Goal: Task Accomplishment & Management: Complete application form

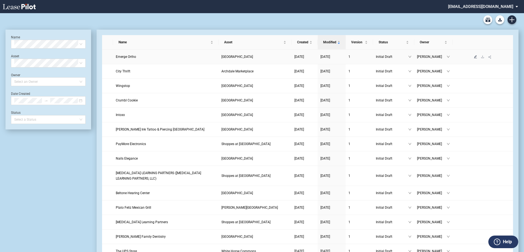
click at [476, 58] on icon "edit" at bounding box center [475, 56] width 3 height 3
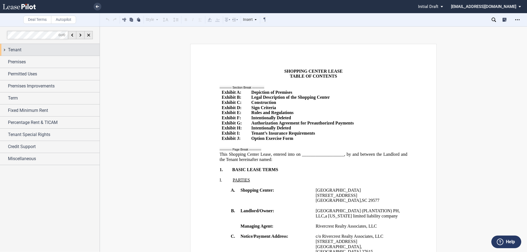
click at [29, 48] on div "Tenant" at bounding box center [54, 50] width 92 height 7
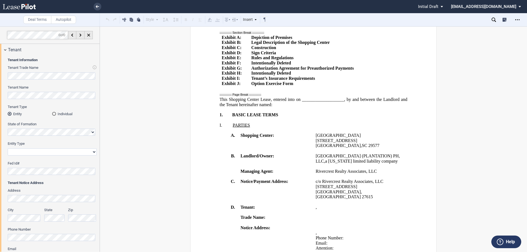
scroll to position [110, 0]
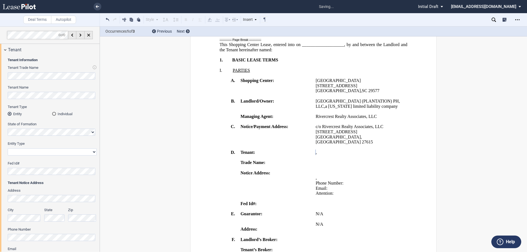
click at [0, 97] on div "Tenant Information Tenant Trade Name Tenant Name Tenant Type Entity Individual …" at bounding box center [50, 191] width 100 height 271
click at [41, 154] on select "Corporation Limited Liability Company General Partnership Limited Partnership O…" at bounding box center [52, 151] width 89 height 7
select select "corporation"
click at [8, 148] on select "Corporation Limited Liability Company General Partnership Limited Partnership O…" at bounding box center [52, 151] width 89 height 7
click at [391, 155] on p "﻿ ﻿ , ﻿ ﻿ ﻿ ﻿ ﻿ ﻿ an individual , , an individual , , , and and ﻿ ﻿ , an indivi…" at bounding box center [359, 152] width 89 height 5
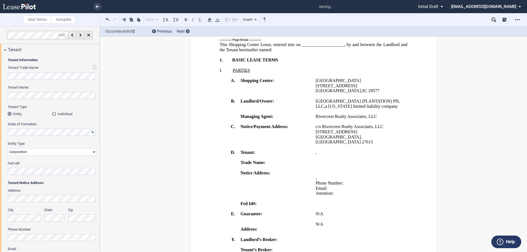
click at [391, 155] on p "﻿ ﻿ , ﻿ ﻿ ﻿ ﻿ ﻿ ﻿ an individual , , an individual , , , and and ﻿ ﻿ , an indivi…" at bounding box center [359, 152] width 89 height 5
click at [53, 163] on label "Fed Id#" at bounding box center [52, 163] width 89 height 5
click at [59, 214] on div "State" at bounding box center [54, 215] width 21 height 14
drag, startPoint x: 366, startPoint y: 207, endPoint x: 315, endPoint y: 195, distance: 52.7
click at [315, 195] on td "﻿ ﻿ ﻿ ﻿ , ﻿ ﻿ ﻿ ﻿ Phone Number: ﻿ ﻿ Email: ﻿ ﻿ Attention: ﻿ ﻿ ﻿" at bounding box center [360, 185] width 94 height 31
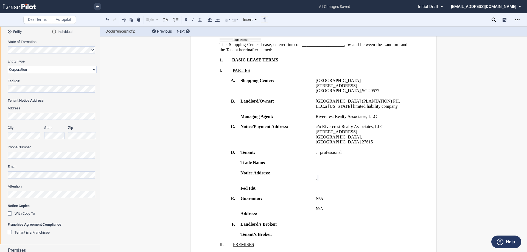
scroll to position [0, 0]
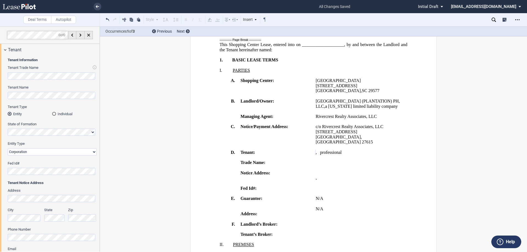
click at [0, 95] on div "Tenant Information Tenant Trade Name Tenant Name Tenant Type Entity Individual …" at bounding box center [50, 191] width 100 height 271
click at [1, 49] on div "Tenant" at bounding box center [50, 50] width 100 height 12
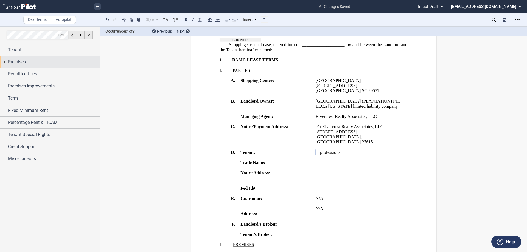
click at [7, 60] on div "Premises" at bounding box center [50, 62] width 100 height 12
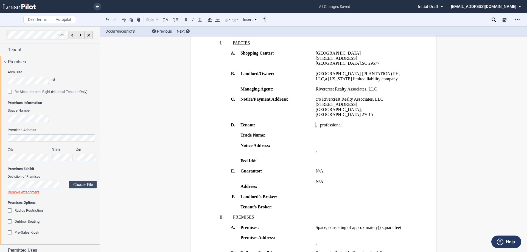
scroll to position [27, 0]
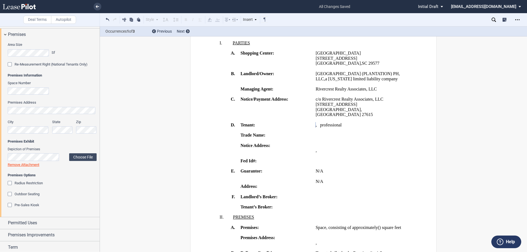
click at [0, 108] on div "Area Size Sf Re-Measurement Right (National Tenants Only) Premises Information …" at bounding box center [50, 128] width 100 height 176
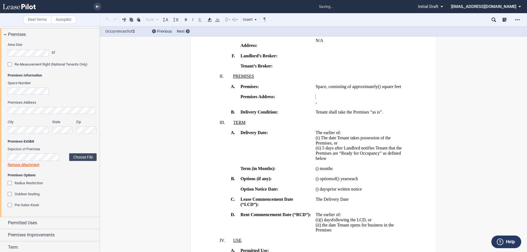
scroll to position [281, 0]
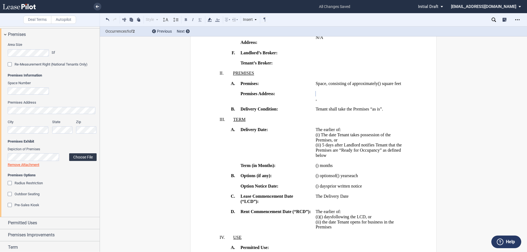
click at [77, 156] on label "Choose File" at bounding box center [82, 157] width 27 height 8
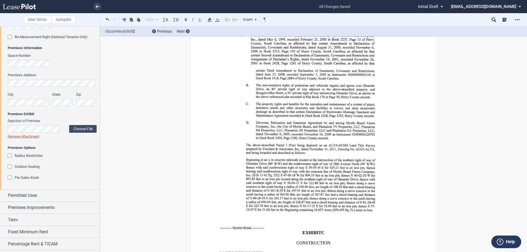
scroll to position [0, 0]
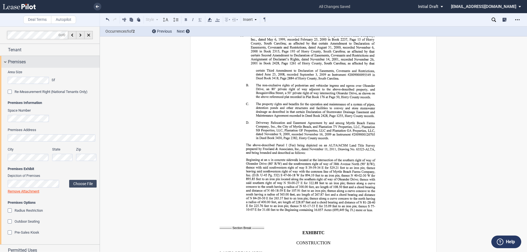
click at [4, 62] on div "Premises" at bounding box center [50, 62] width 100 height 12
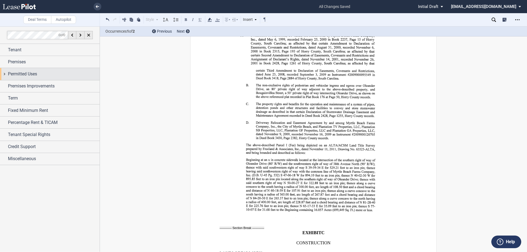
click at [9, 77] on span "Permitted Uses" at bounding box center [22, 74] width 29 height 7
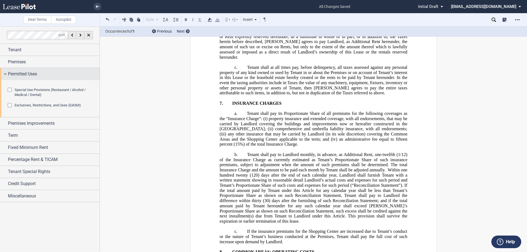
scroll to position [454, 0]
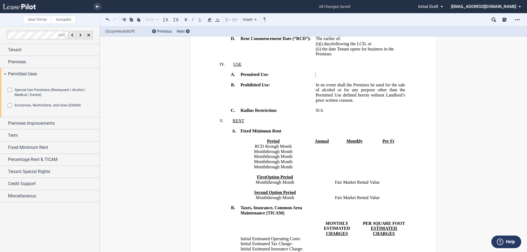
click at [41, 97] on span "Special Use Provisions (Restaurant / Alcohol / Medical / Dental)" at bounding box center [50, 92] width 71 height 9
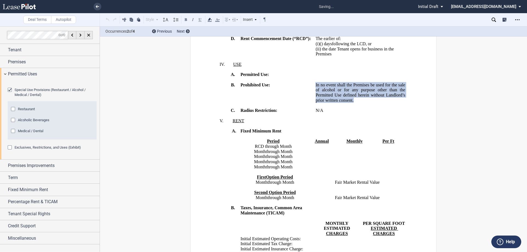
click at [31, 133] on span "Medical / Dental" at bounding box center [31, 131] width 26 height 4
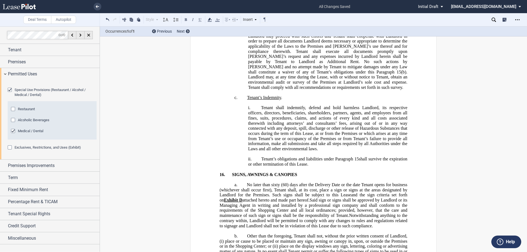
scroll to position [5267, 0]
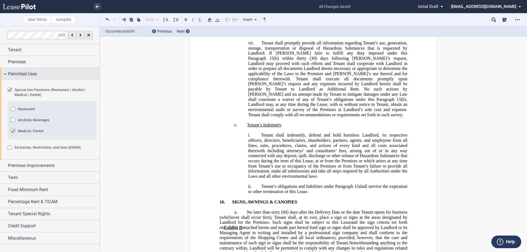
click at [8, 71] on span "Permitted Uses" at bounding box center [22, 74] width 29 height 7
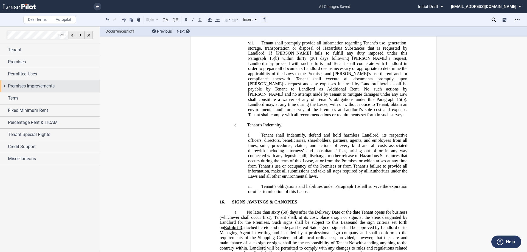
click at [13, 88] on span "Premises Improvements" at bounding box center [31, 86] width 47 height 7
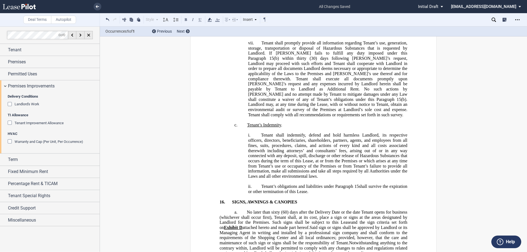
click at [11, 123] on div "Tenant Improvement Allowance" at bounding box center [10, 123] width 5 height 5
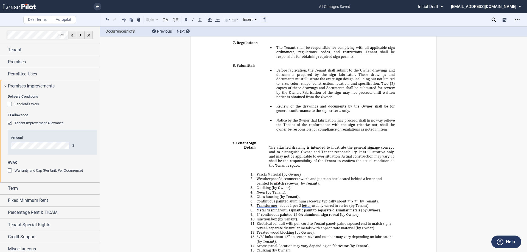
scroll to position [10443, 0]
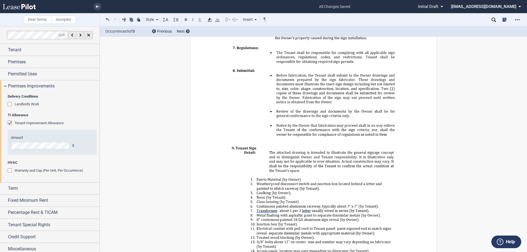
click at [46, 87] on span "Premises Improvements" at bounding box center [31, 86] width 47 height 7
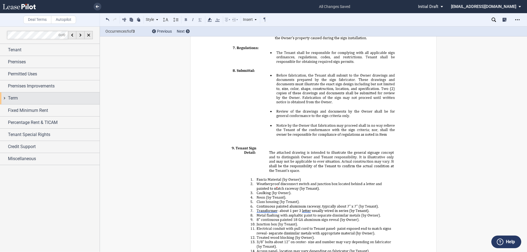
click at [23, 102] on div "Term" at bounding box center [50, 98] width 100 height 12
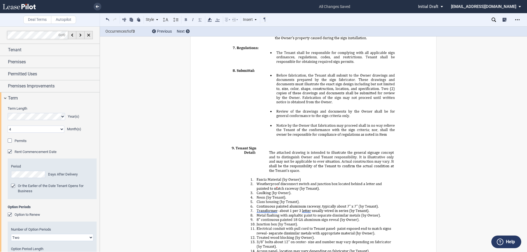
click at [60, 129] on select "0 1 2 3 4 5 6 7 8 9 10 11" at bounding box center [36, 129] width 57 height 7
select select "number:0"
click at [8, 126] on select "0 1 2 3 4 5 6 7 8 9 10 11" at bounding box center [36, 129] width 57 height 7
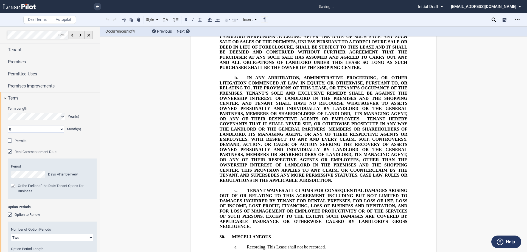
scroll to position [357, 0]
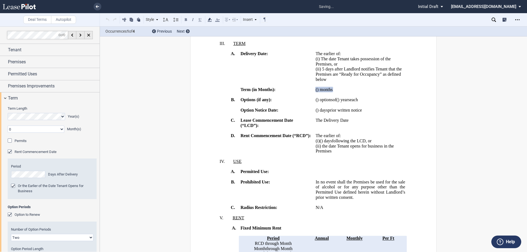
click at [367, 87] on p "﻿" at bounding box center [359, 84] width 89 height 5
click at [368, 92] on p "﻿ ﻿ ( ﻿ ﻿ ) months ﻿ ﻿ ( ﻿ ﻿ ) months ﻿ ﻿ ( ﻿ ﻿ ) month s ________ months" at bounding box center [359, 89] width 89 height 5
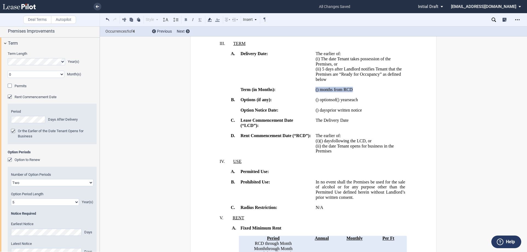
scroll to position [82, 0]
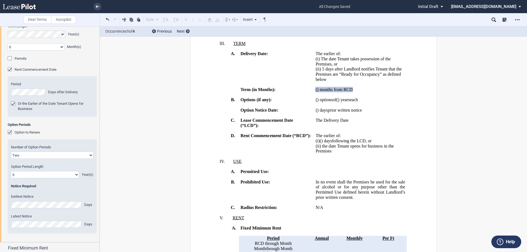
click at [0, 202] on div "Term Length Year(s) 0 1 2 3 4 5 6 7 8 9 10 11 Month(s) Extended Term Not Applic…" at bounding box center [50, 132] width 100 height 220
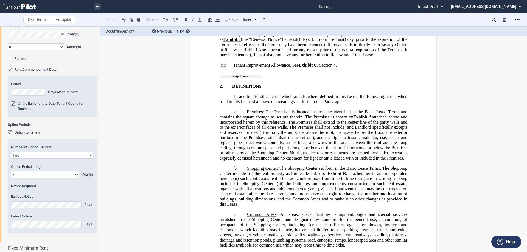
scroll to position [960, 0]
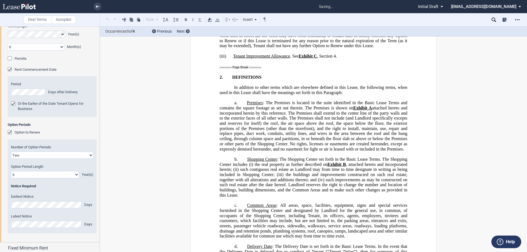
click at [0, 225] on div "Term Length Year(s) 0 1 2 3 4 5 6 7 8 9 10 11 Month(s) Extended Term Not Applic…" at bounding box center [50, 132] width 100 height 220
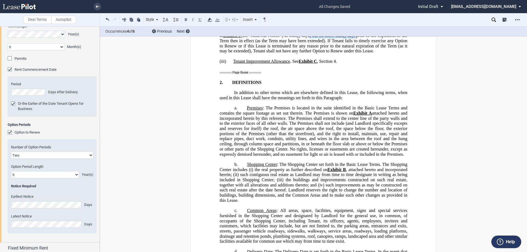
drag, startPoint x: 390, startPoint y: 123, endPoint x: 319, endPoint y: 121, distance: 70.8
click at [319, 54] on p "(ii) Option Options to Renew . So long as Tenant is not in default beyond any a…" at bounding box center [313, 2] width 188 height 103
click at [296, 38] on span "(the “Renewal Notice”) at least" at bounding box center [269, 35] width 56 height 5
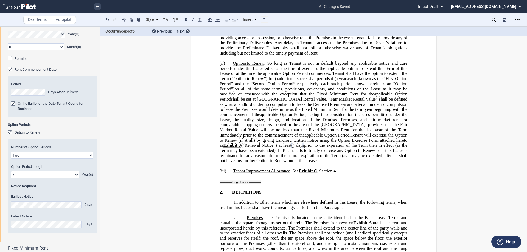
click at [300, 81] on span ". So long as Tenant is not in default beyond any applicable notice and cure per…" at bounding box center [313, 71] width 189 height 20
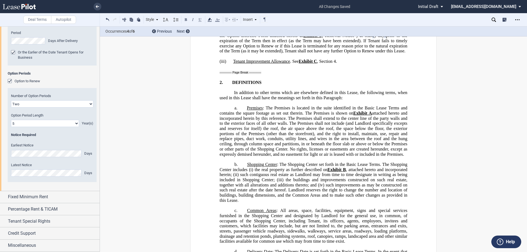
scroll to position [24, 0]
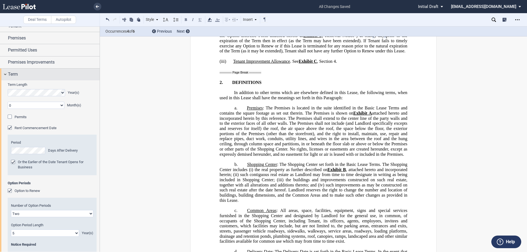
click at [4, 72] on div "Term" at bounding box center [50, 75] width 100 height 12
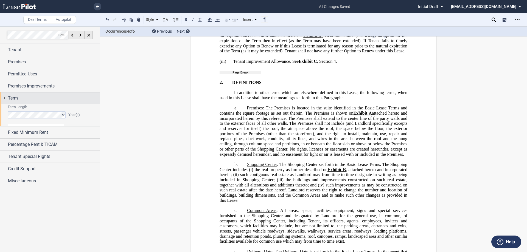
scroll to position [0, 0]
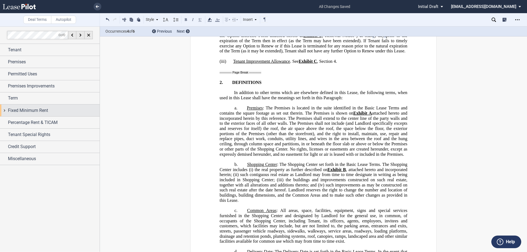
click at [4, 112] on div "Fixed Minimum Rent" at bounding box center [50, 111] width 100 height 12
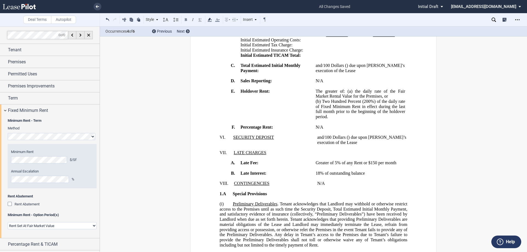
scroll to position [735, 0]
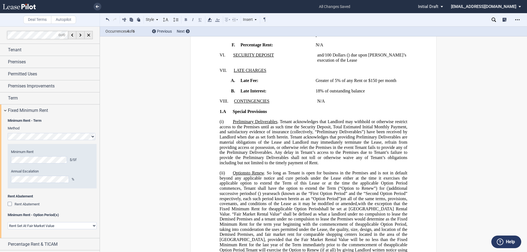
click at [331, 83] on span "Greater of 5% of any Rent or $150 per month" at bounding box center [355, 80] width 81 height 5
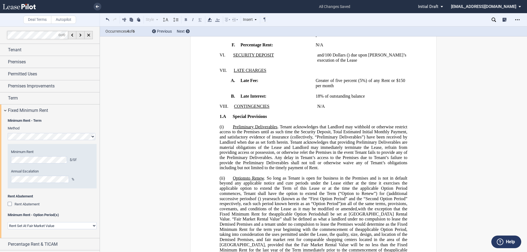
click at [395, 88] on span "Greater of five percent (5%) of any Rent or $150 per month" at bounding box center [360, 83] width 91 height 10
click at [347, 88] on span "Greater of five percent (5%) of any Rent or One Hundred Fifty Dolalrs ($150.00)…" at bounding box center [360, 83] width 91 height 10
click at [310, 99] on td "Late Interest:" at bounding box center [275, 96] width 75 height 5
click at [311, 99] on td "Late Interest:" at bounding box center [275, 96] width 75 height 5
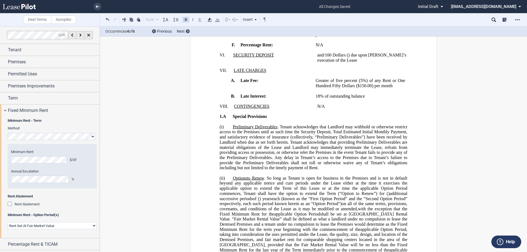
click at [315, 98] on span "18% of outstanding balance" at bounding box center [339, 96] width 49 height 5
click at [346, 11] on span "The greater of: (a)" at bounding box center [333, 8] width 37 height 5
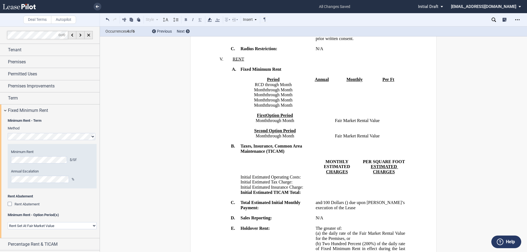
scroll to position [35, 0]
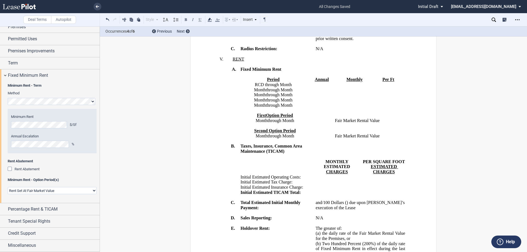
click at [35, 190] on select "Rent Set At Fair Market Value Rent Specified in Lease" at bounding box center [52, 190] width 89 height 7
select select "fixed"
click at [8, 194] on select "Rent Set At Fair Market Value Rent Specified in Lease" at bounding box center [52, 190] width 89 height 7
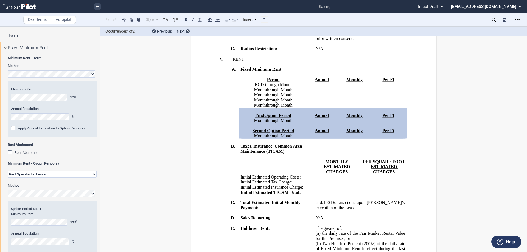
scroll to position [90, 0]
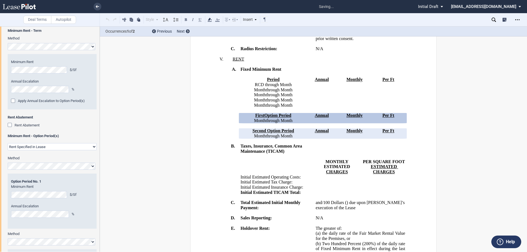
click at [39, 210] on div "Annual Escalation %" at bounding box center [52, 211] width 82 height 14
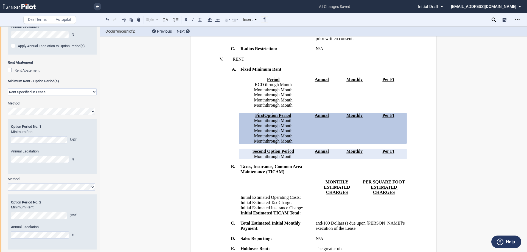
scroll to position [198, 0]
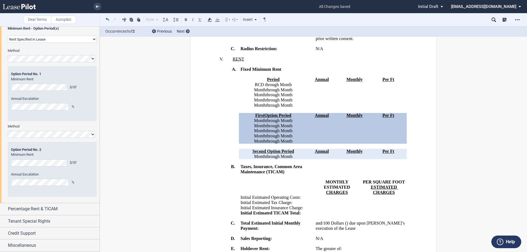
click at [35, 167] on div "Minimum Rent $/Sf Annual Escalation %" at bounding box center [52, 171] width 82 height 39
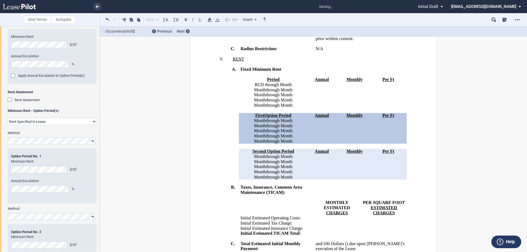
scroll to position [88, 0]
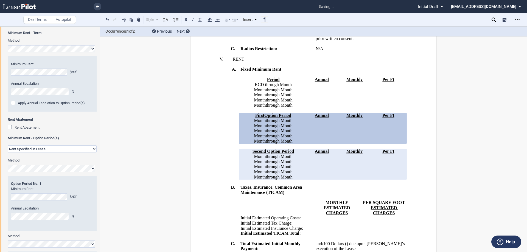
click at [69, 119] on span "Rent Abatement" at bounding box center [52, 119] width 89 height 5
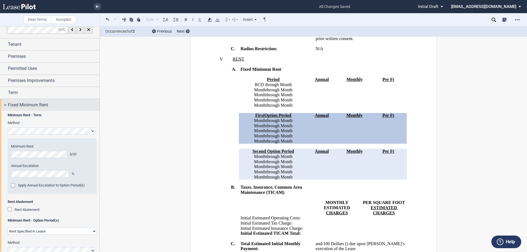
click at [12, 108] on span "Fixed Minimum Rent" at bounding box center [28, 105] width 40 height 7
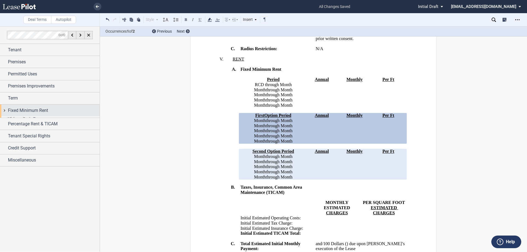
scroll to position [0, 0]
click at [12, 108] on span "Fixed Minimum Rent" at bounding box center [28, 110] width 40 height 7
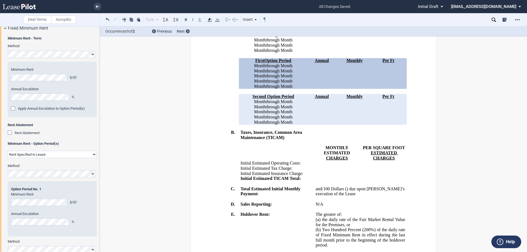
scroll to position [55, 0]
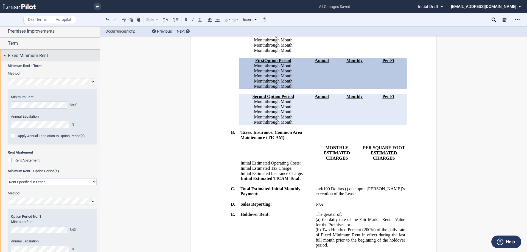
click at [9, 57] on span "Fixed Minimum Rent" at bounding box center [28, 55] width 40 height 7
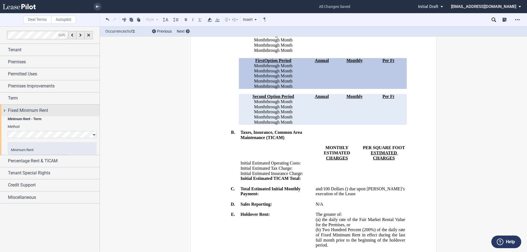
scroll to position [0, 0]
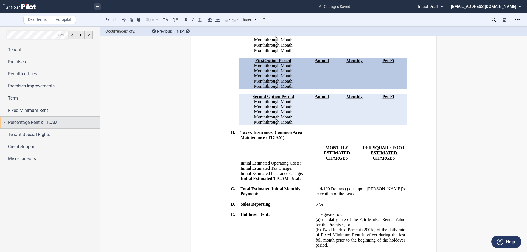
click at [11, 123] on span "Percentage Rent & TICAM" at bounding box center [33, 122] width 50 height 7
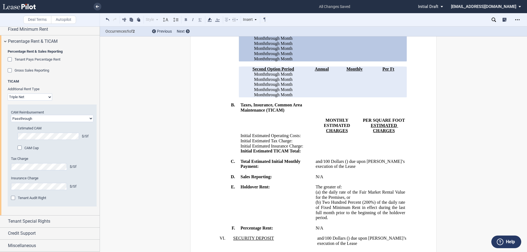
scroll to position [26, 0]
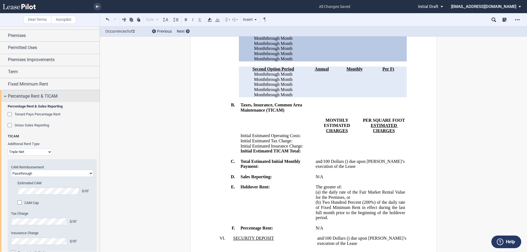
click at [32, 96] on span "Percentage Rent & TICAM" at bounding box center [33, 96] width 50 height 7
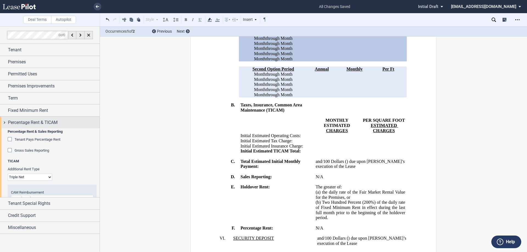
scroll to position [0, 0]
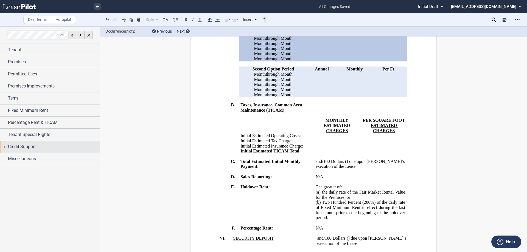
click at [32, 145] on span "Credit Support" at bounding box center [22, 146] width 28 height 7
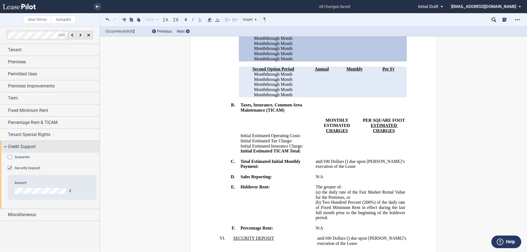
click at [16, 145] on span "Credit Support" at bounding box center [22, 146] width 28 height 7
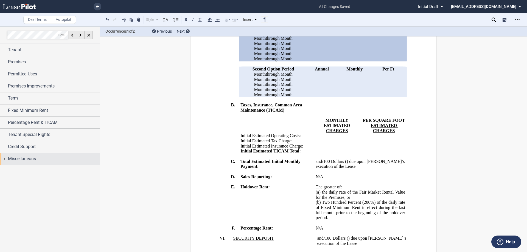
click at [20, 158] on span "Miscellaneous" at bounding box center [22, 159] width 28 height 7
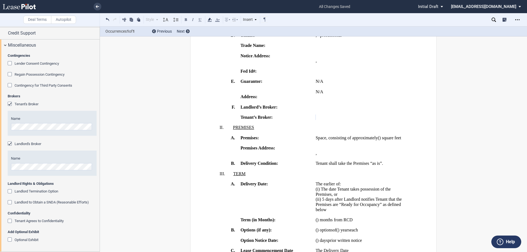
scroll to position [31, 0]
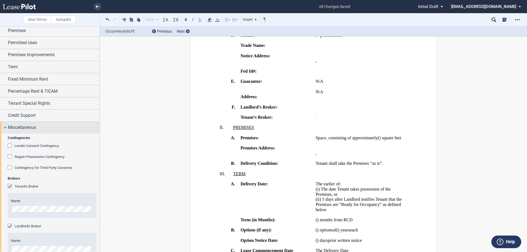
click at [4, 128] on div "Miscellaneous" at bounding box center [50, 128] width 100 height 12
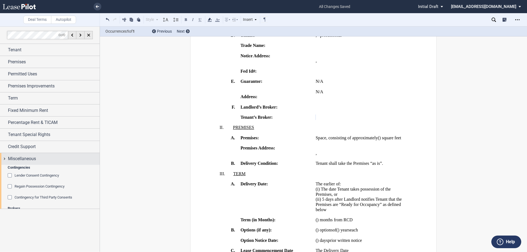
scroll to position [0, 0]
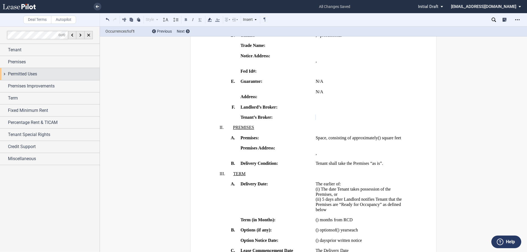
click at [37, 72] on span "Permitted Uses" at bounding box center [22, 74] width 29 height 7
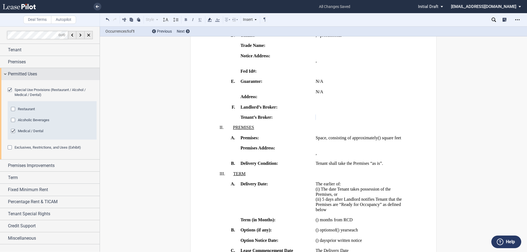
click at [13, 75] on span "Permitted Uses" at bounding box center [22, 74] width 29 height 7
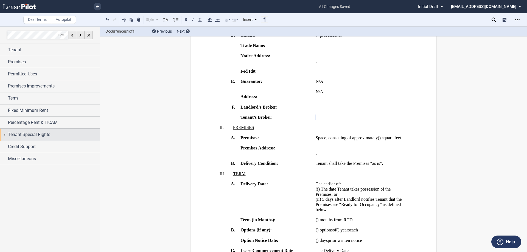
click at [57, 139] on div "Tenant Special Rights" at bounding box center [50, 135] width 100 height 12
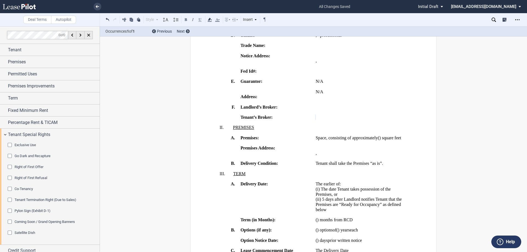
click at [30, 146] on span "Exclusive Use" at bounding box center [25, 145] width 21 height 4
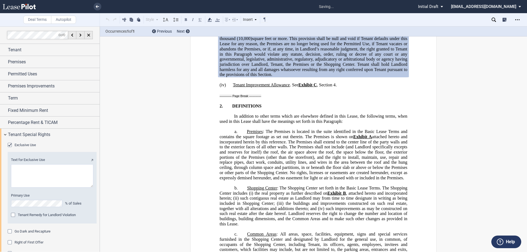
scroll to position [1040, 0]
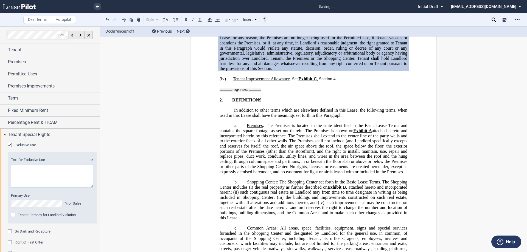
click at [12, 215] on div "Tenant Remedy for Landlord Violation" at bounding box center [13, 215] width 5 height 5
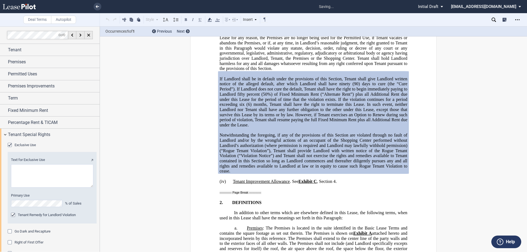
scroll to position [1143, 0]
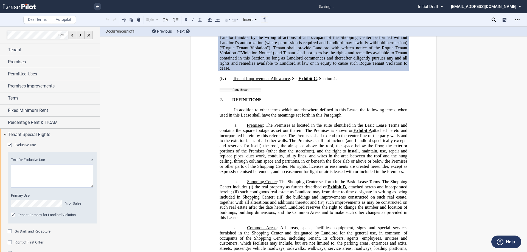
click at [12, 215] on div "Tenant Remedy for Landlord Violation" at bounding box center [13, 215] width 5 height 5
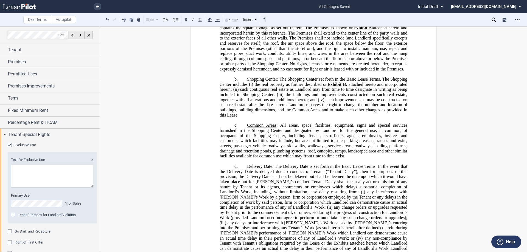
click at [13, 216] on div "Tenant Remedy for Landlord Violation" at bounding box center [13, 215] width 5 height 5
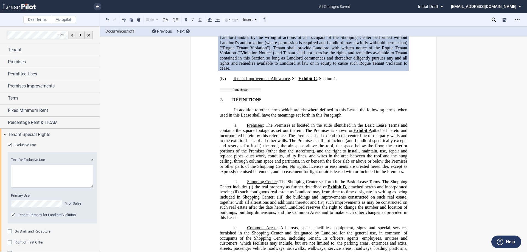
click at [13, 216] on div "Tenant Remedy for Landlord Violation" at bounding box center [13, 215] width 5 height 5
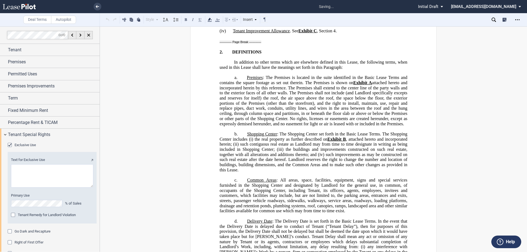
scroll to position [1060, 0]
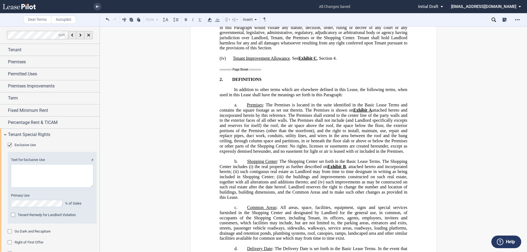
drag, startPoint x: 379, startPoint y: 88, endPoint x: 256, endPoint y: 81, distance: 123.3
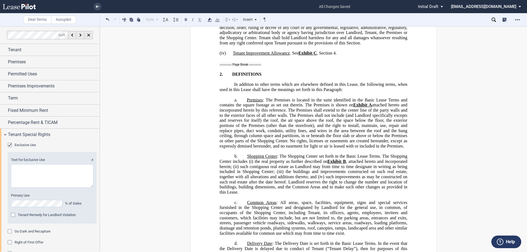
drag, startPoint x: 333, startPoint y: 74, endPoint x: 367, endPoint y: 77, distance: 34.4
drag, startPoint x: 332, startPoint y: 76, endPoint x: 354, endPoint y: 75, distance: 21.7
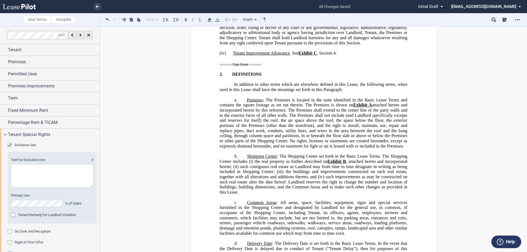
drag, startPoint x: 333, startPoint y: 76, endPoint x: 321, endPoint y: 82, distance: 14.1
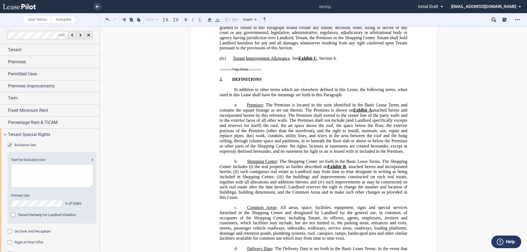
click at [106, 21] on button at bounding box center [107, 19] width 7 height 7
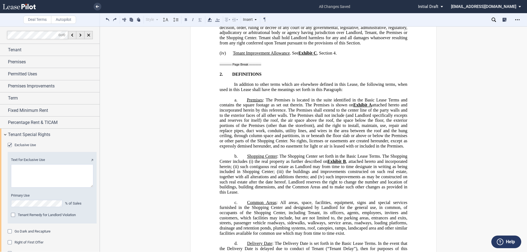
paste textarea "to a business that primarily operates an orthopedic clinic, an orthopedic urgen…"
type textarea "to a business that primarily operates an orthopedic clinic, an orthopedic urgen…"
click at [260, 45] on span "square feet or more. This provision shall be null and void if Tenant defaults u…" at bounding box center [313, 24] width 189 height 41
click at [32, 174] on textarea "Text for Exclusive Use" at bounding box center [52, 175] width 82 height 23
drag, startPoint x: 57, startPoint y: 182, endPoint x: 0, endPoint y: 161, distance: 60.5
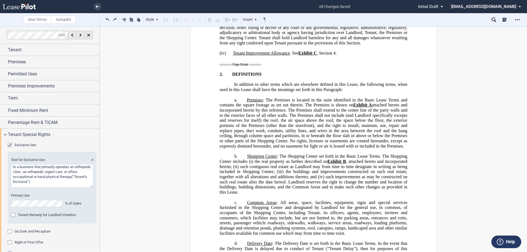
click at [0, 161] on div "Exclusive Use Text for Exclusive Use Primary Use % of Sales Tenant Remedy for L…" at bounding box center [50, 230] width 100 height 179
drag, startPoint x: 333, startPoint y: 76, endPoint x: 320, endPoint y: 83, distance: 15.0
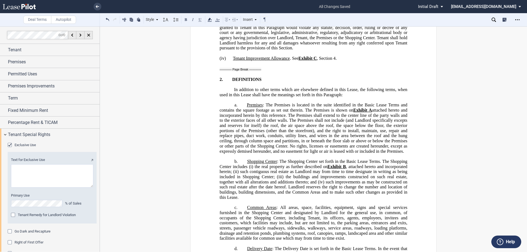
drag, startPoint x: 252, startPoint y: 76, endPoint x: 217, endPoint y: 76, distance: 35.7
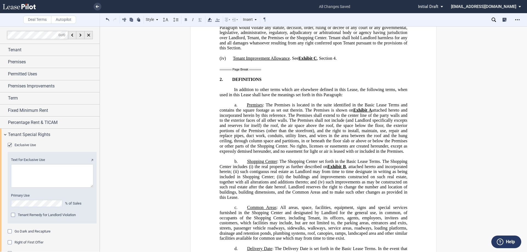
click at [14, 214] on div "Tenant Remedy for Landlord Violation" at bounding box center [13, 215] width 5 height 5
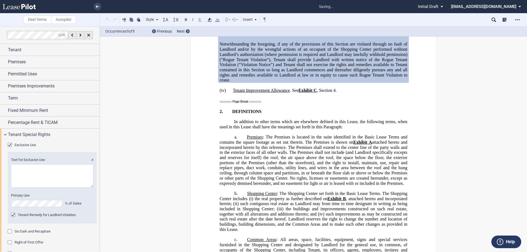
scroll to position [1137, 0]
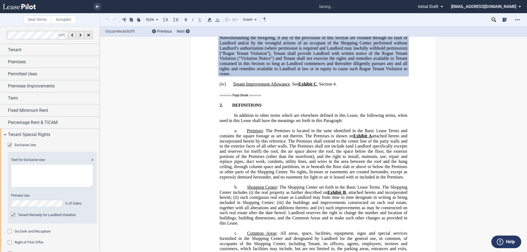
click at [359, 76] on span "Notwithstanding the foregoing, if any of the provisions of this Section are vio…" at bounding box center [313, 55] width 189 height 41
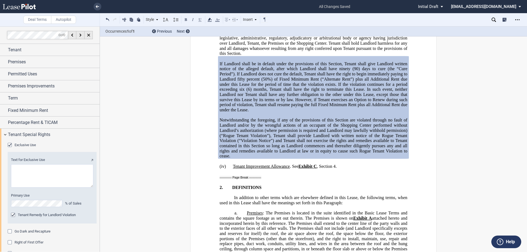
click at [278, 15] on span "This provision shall not apply to any currently existing leases that may alread…" at bounding box center [313, 5] width 189 height 20
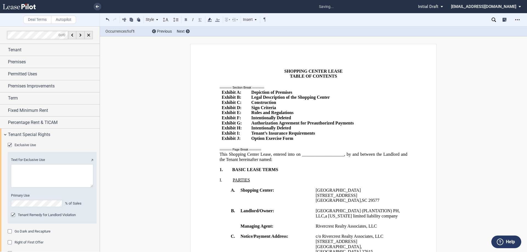
scroll to position [1055, 0]
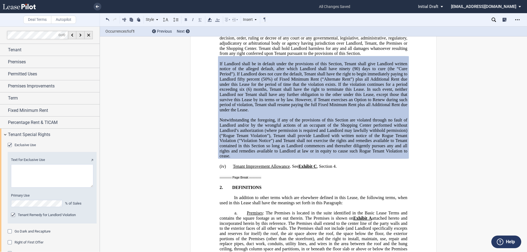
click at [270, 20] on span "This provision shall not apply to any tenant that offers Tenant’s Exclusive on …" at bounding box center [313, 7] width 189 height 25
click at [268, 20] on span "This provision shall not apply to any tenant that offers Tenant’s Exclusive on …" at bounding box center [313, 7] width 189 height 25
click at [277, 20] on span "This provision shall not apply to any tenant that offers Tenant’s Exclusive on …" at bounding box center [313, 7] width 189 height 25
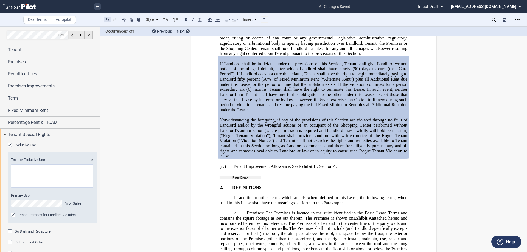
click at [107, 19] on button at bounding box center [107, 19] width 7 height 7
click at [289, 56] on span "square feet or more. This provision shall be null and void if Tenant defaults u…" at bounding box center [313, 35] width 189 height 41
click at [271, 20] on span "This provision shall not apply to any tenant that offers Tenant’s Exclusive on …" at bounding box center [313, 7] width 189 height 25
click at [272, 20] on span "This provision shall not apply to: any tenant that offers Tenant’s Exclusive on…" at bounding box center [313, 7] width 189 height 25
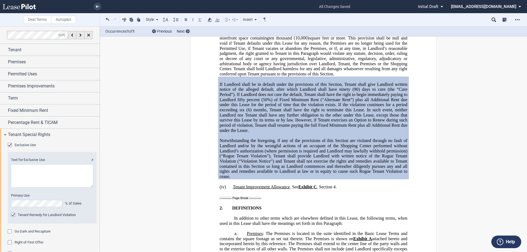
click at [271, 40] on span "This provision shall not apply to: any medical office that primarily offers any…" at bounding box center [313, 18] width 189 height 46
click at [308, 20] on span "any medical office that primarily offers any of the following specialties: chir…" at bounding box center [313, 7] width 189 height 25
drag, startPoint x: 277, startPoint y: 92, endPoint x: 319, endPoint y: 91, distance: 41.4
click at [319, 20] on span "any medical office that primarily offers any of the following specialties: chir…" at bounding box center [313, 7] width 189 height 25
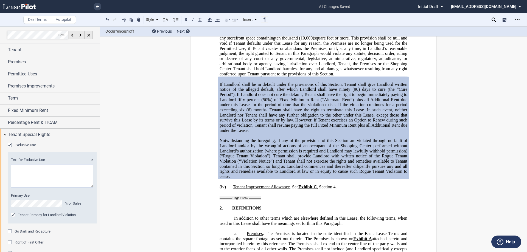
click at [318, 20] on span "any medical office that primarily offers any of the following specialties: chir…" at bounding box center [313, 7] width 189 height 25
click at [320, 20] on span "any medical office that primarily offers any of the following specialties: chir…" at bounding box center [313, 7] width 189 height 25
click at [235, 20] on span "any medical office that primarily offers any of the following specialties: chir…" at bounding box center [313, 7] width 189 height 25
drag, startPoint x: 339, startPoint y: 108, endPoint x: 305, endPoint y: 110, distance: 33.8
click at [305, 20] on span "any medical office that primarily offers any of the following specialties: chir…" at bounding box center [313, 7] width 189 height 25
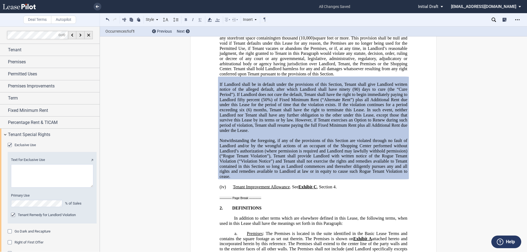
click at [332, 20] on span "any medical office that primarily offers any of the following specialties: chir…" at bounding box center [313, 7] width 189 height 25
click at [306, 20] on span "any medical office that primarily offers any of the following specialties: chir…" at bounding box center [313, 7] width 189 height 25
click at [325, 40] on span "This provision shall not apply to: (a) any medical office that primarily offers…" at bounding box center [313, 18] width 189 height 46
click at [326, 20] on span "any medical office that primarily offers any of the following specialties: chir…" at bounding box center [313, 7] width 189 height 25
click at [302, 20] on span "any medical office that primarily offers any of the following specialties: chir…" at bounding box center [313, 7] width 189 height 25
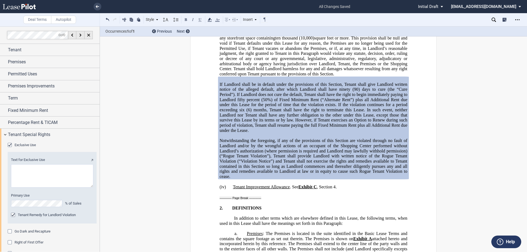
click at [325, 20] on span "any medical office that primarily offers any of the following specialties: chir…" at bounding box center [313, 7] width 189 height 25
click at [265, 40] on span "This provision shall not apply to: (a) any medical office that primarily offers…" at bounding box center [313, 18] width 189 height 46
click at [404, 40] on span "This provision shall not apply to: (a) any medical office that primarily offers…" at bounding box center [313, 18] width 189 height 46
click at [273, 76] on span "square feet or more. This provision shall be null and void if Tenant defaults u…" at bounding box center [313, 56] width 189 height 41
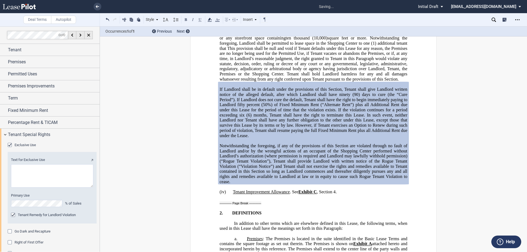
click at [283, 81] on span "square feet or more. Notwithstanding the foregoing, Landlord shall be permitted…" at bounding box center [313, 59] width 189 height 46
click at [323, 81] on span "square feet or more. Notwithstanding the foregoing, Landlord shall be permitted…" at bounding box center [313, 59] width 189 height 46
drag, startPoint x: 321, startPoint y: 141, endPoint x: 324, endPoint y: 142, distance: 3.1
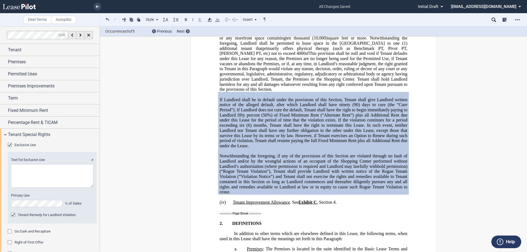
click at [282, 56] on span "primarily offers physical therapy (such as Benchmark PT, Pivot PT, Cora PT, etc…" at bounding box center [313, 51] width 189 height 10
click at [283, 56] on span "primarily offers physical therapy (such as Benchmark PT, Pivot PT, Cora PT, etc…" at bounding box center [313, 51] width 189 height 10
click at [290, 56] on span "primarily offers physical therapy (such as Benchmark PT, Pivot PT, Cora PT, etc…" at bounding box center [313, 51] width 189 height 10
click at [369, 56] on span "primarily offers physical therapy (such as Benchmark PT, Pivot PT, Cora PT, etc…" at bounding box center [313, 51] width 189 height 10
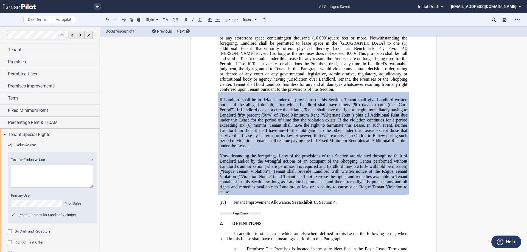
click at [367, 56] on span "primarily offers physical therapy (such as Benchmark PT, Pivot PT, Cora PT, etc…" at bounding box center [313, 51] width 189 height 10
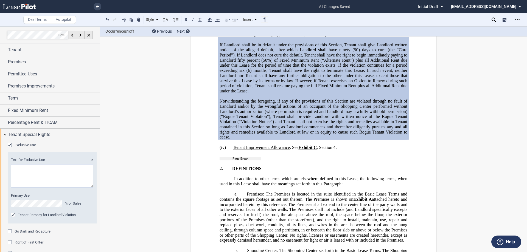
scroll to position [1165, 0]
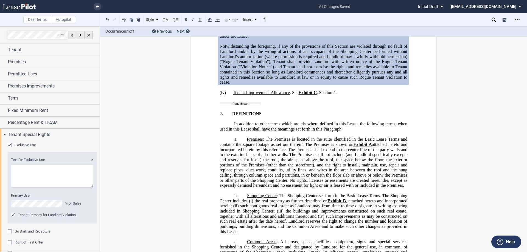
click at [372, 95] on p "(iv) Tenant Improvement Allowance . See Exhibit ﻿ C ﻿ , Section ﻿ 4 ﻿ ." at bounding box center [313, 92] width 188 height 5
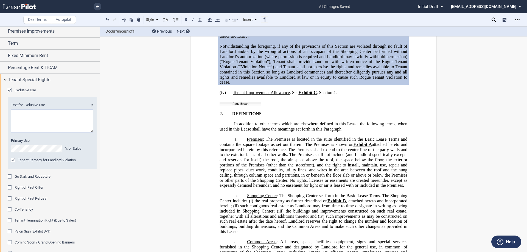
scroll to position [82, 0]
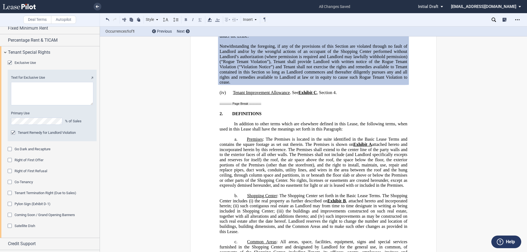
click at [9, 203] on div "Pylon Sign (Exhibit D-1)" at bounding box center [10, 204] width 5 height 5
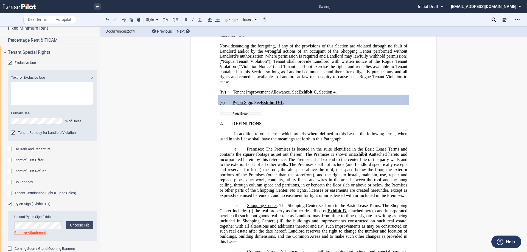
scroll to position [110, 0]
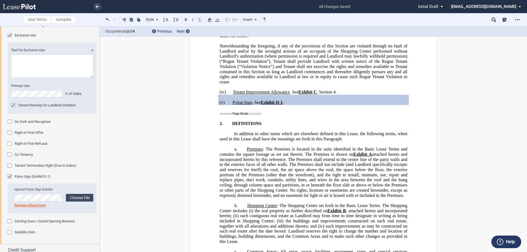
drag, startPoint x: 394, startPoint y: 97, endPoint x: 402, endPoint y: 111, distance: 16.3
click at [394, 18] on span "(90) days to cure (the “Cure Period”). If Landlord does not cure the default, T…" at bounding box center [313, 4] width 189 height 25
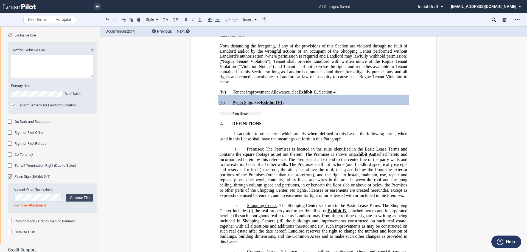
click at [253, 18] on span "(120) days to cure (“Cure Period”). If Landlord does not cure the default, Tena…" at bounding box center [313, 4] width 189 height 25
click at [219, 84] on span "Notwithstanding the foregoing, if any of the provisions of this Section are vio…" at bounding box center [313, 64] width 189 height 41
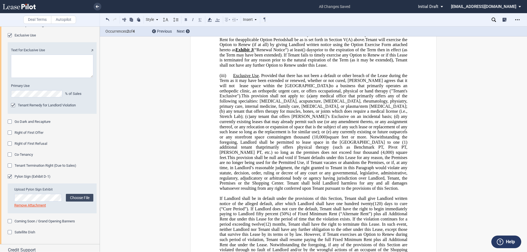
scroll to position [0, 0]
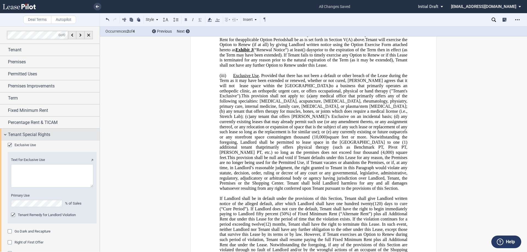
click at [5, 136] on div "Tenant Special Rights" at bounding box center [50, 135] width 100 height 12
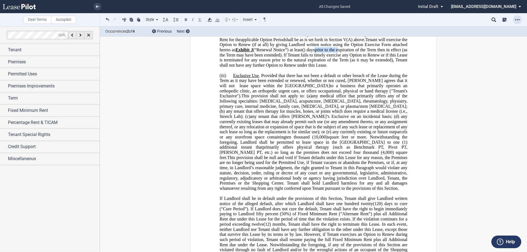
drag, startPoint x: 520, startPoint y: 32, endPoint x: 519, endPoint y: 16, distance: 15.9
click at [519, 26] on div "Deal Terms Autopilot Style 1. Section 1.A subsection (i) subsection a. subsecti…" at bounding box center [263, 139] width 527 height 226
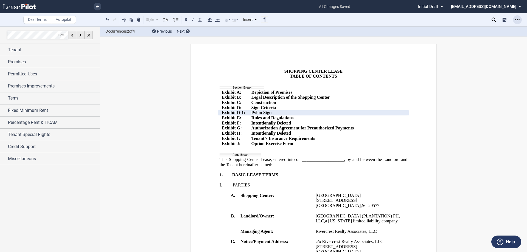
click at [520, 18] on div "Open Lease options menu" at bounding box center [517, 19] width 9 height 9
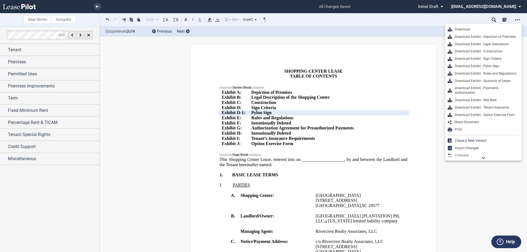
click at [483, 25] on div "Download Download Exhibit - Depiction of Premises Download Exhibit - Legal Desc…" at bounding box center [483, 92] width 77 height 137
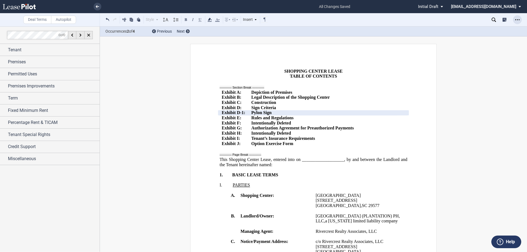
click at [518, 16] on div "Open Lease options menu" at bounding box center [517, 19] width 9 height 9
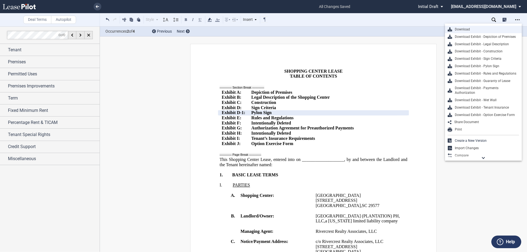
click at [476, 30] on div "Download" at bounding box center [485, 29] width 67 height 5
